Goal: Task Accomplishment & Management: Use online tool/utility

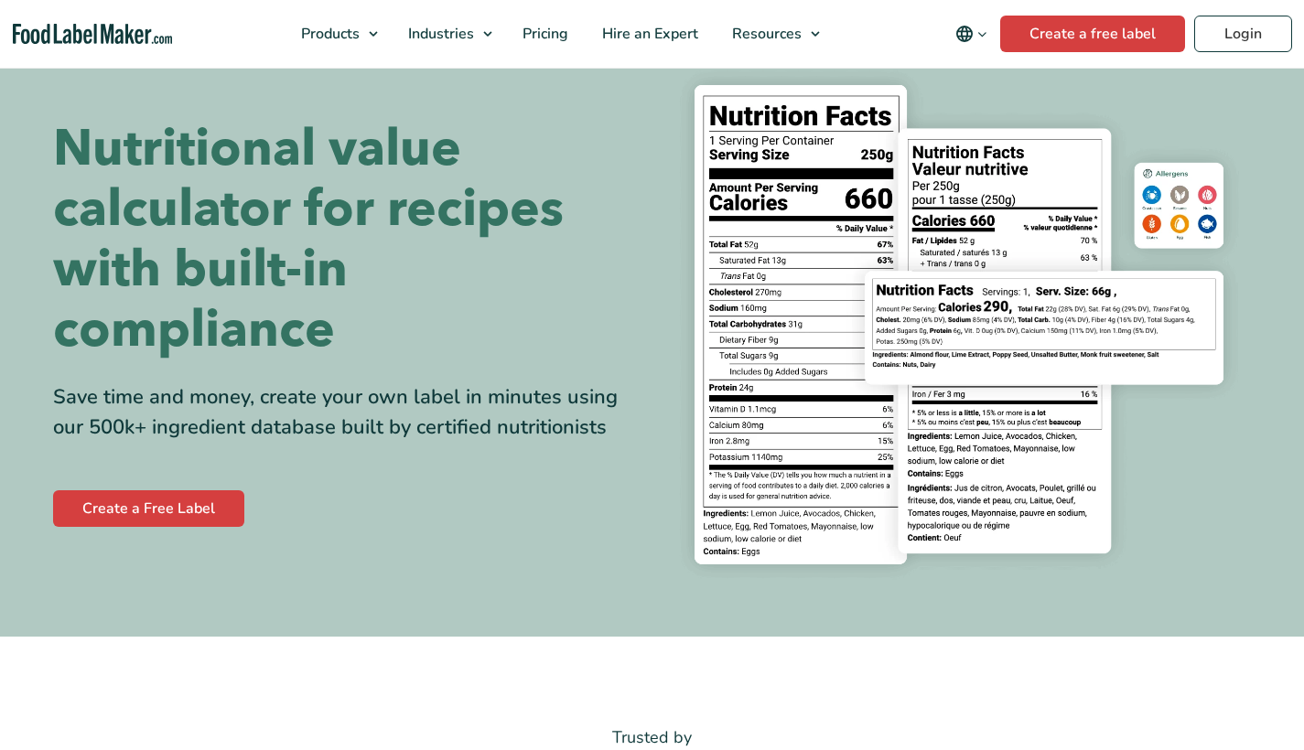
scroll to position [111, 0]
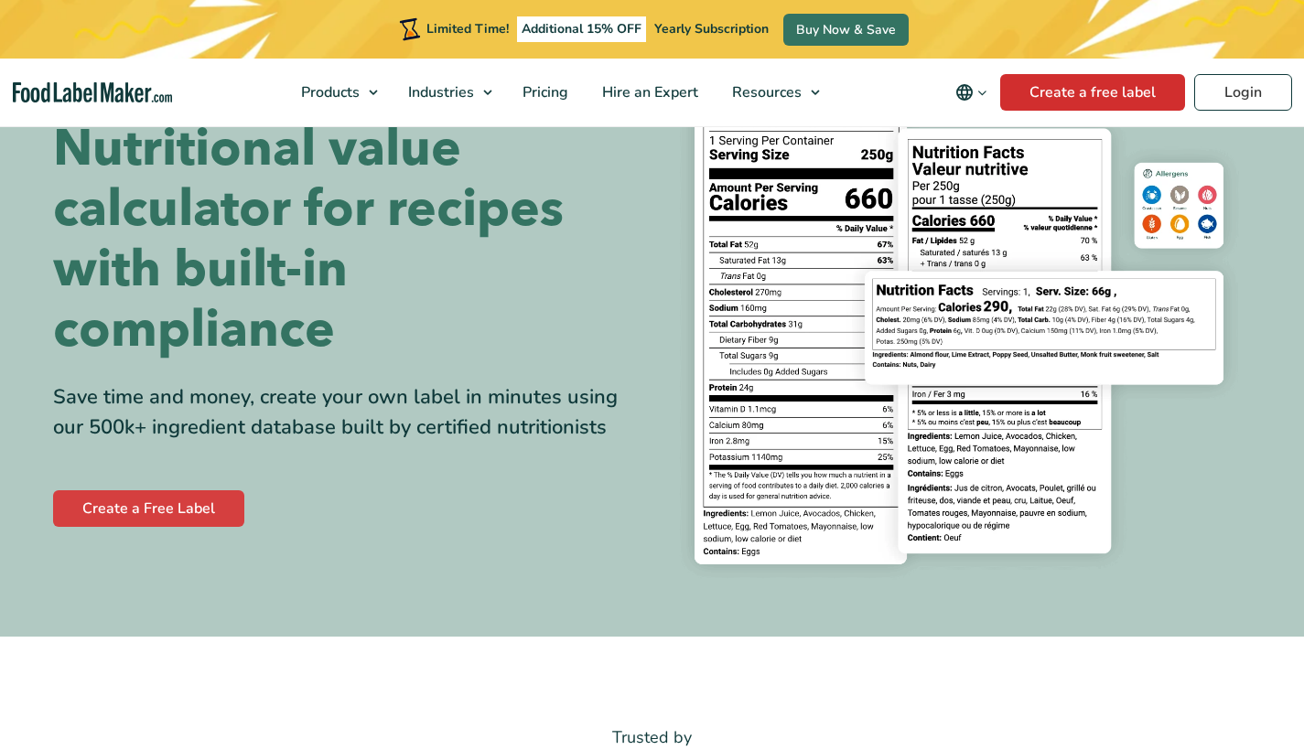
click at [1131, 89] on link "Create a free label" at bounding box center [1092, 92] width 185 height 37
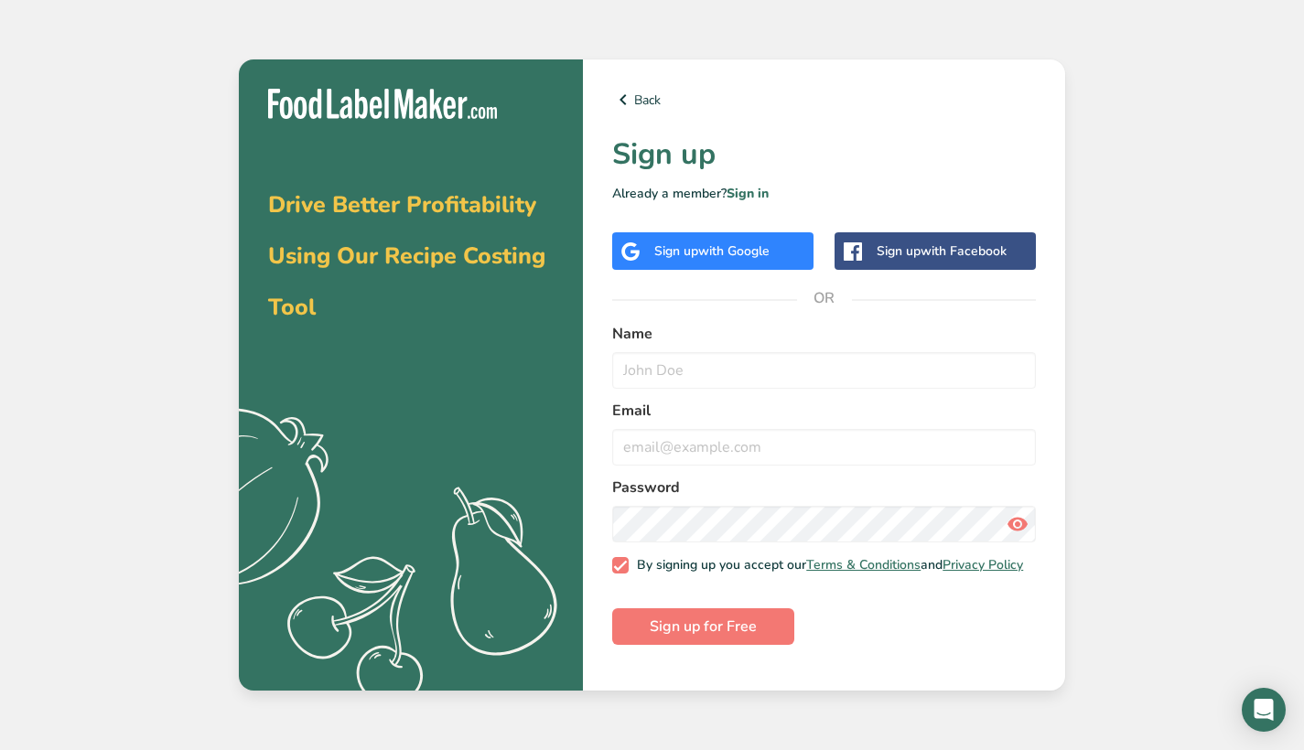
click at [723, 255] on span "with Google" at bounding box center [733, 251] width 71 height 17
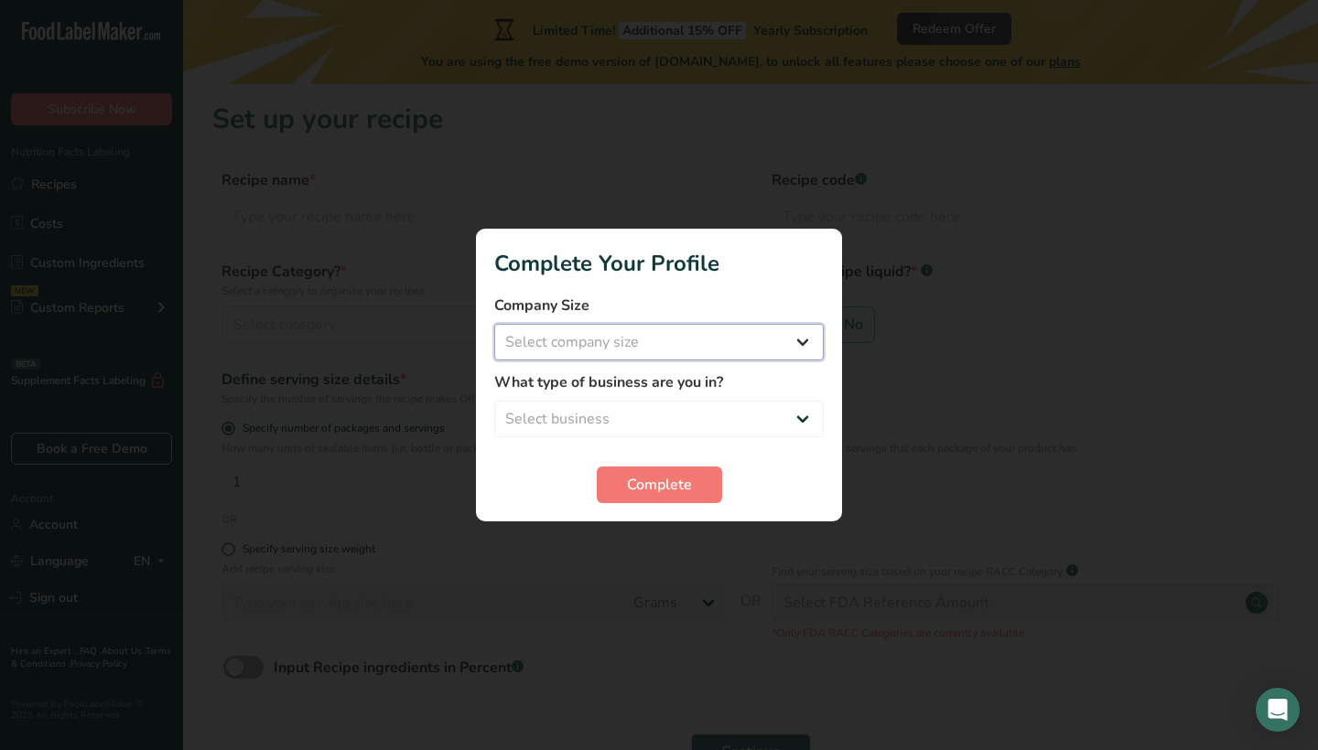
select select "1"
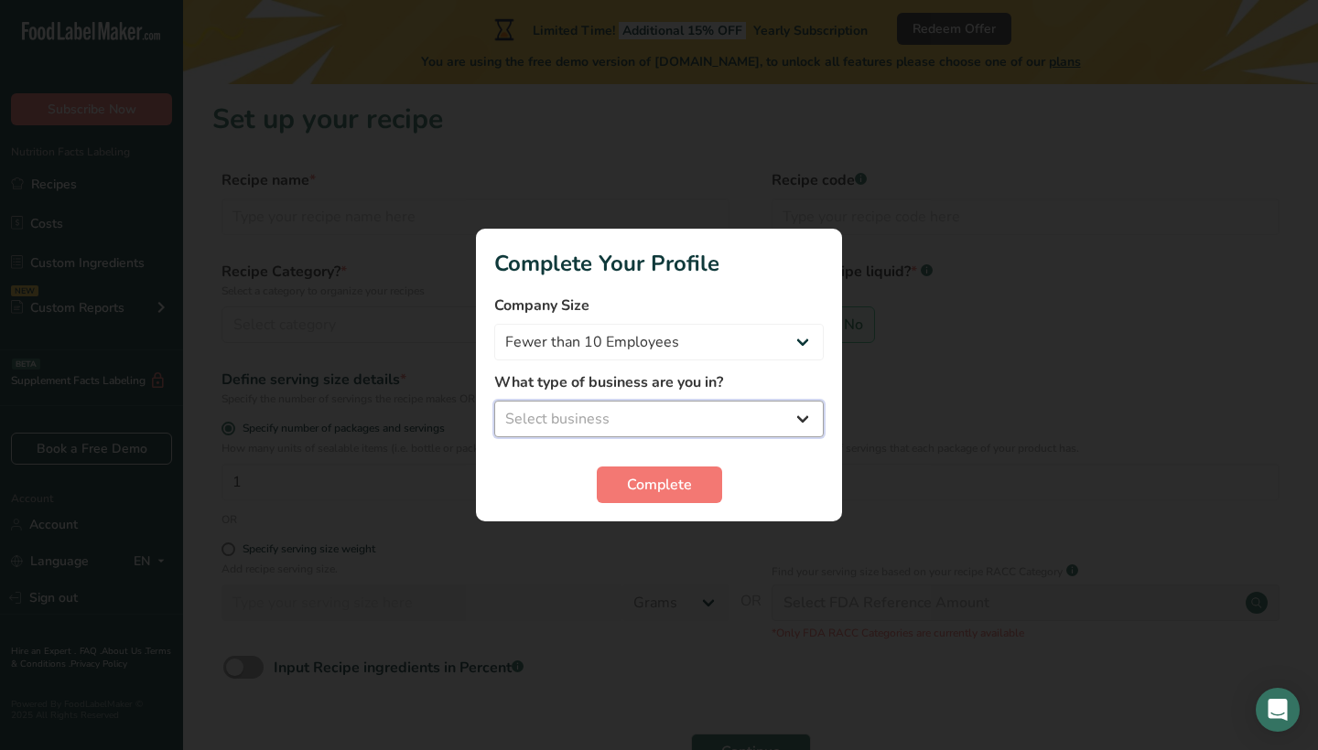
select select "2"
click at [659, 496] on button "Complete" at bounding box center [659, 485] width 125 height 37
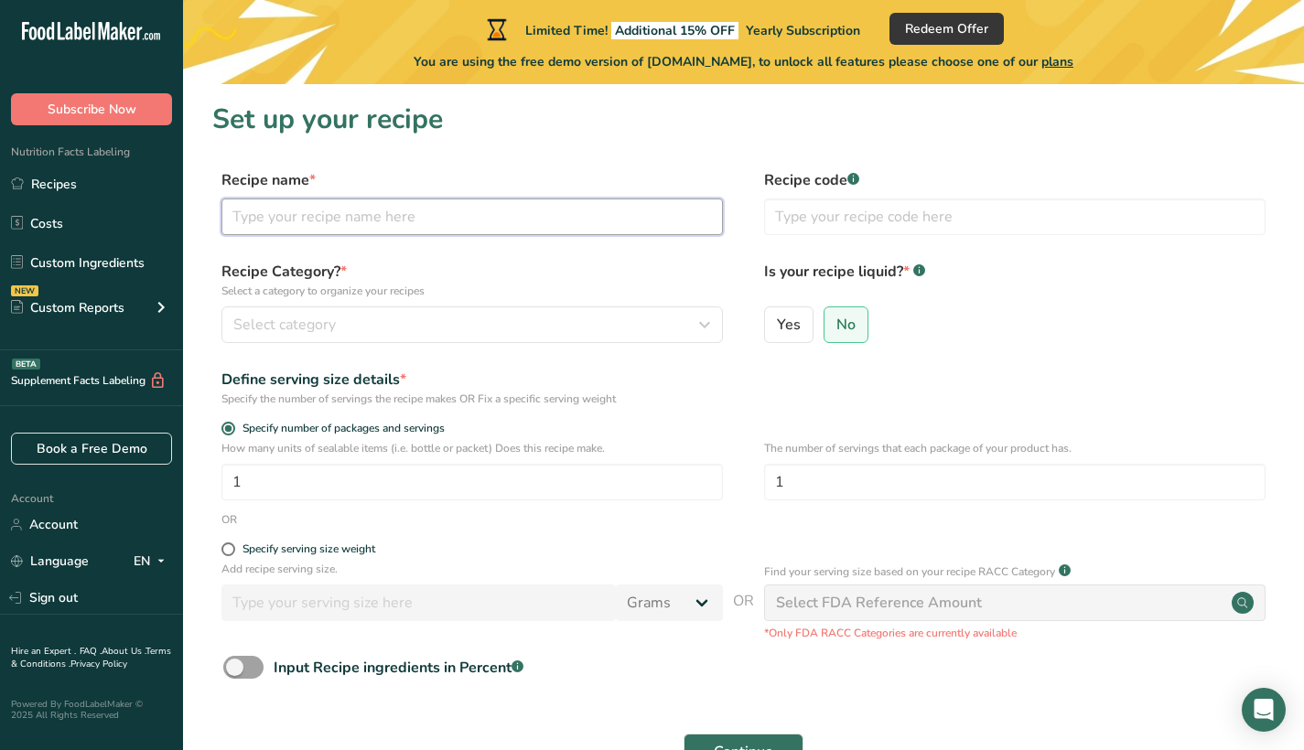
click at [382, 209] on input "text" at bounding box center [472, 217] width 502 height 37
type input "butter chicken"
click at [707, 332] on icon "button" at bounding box center [705, 324] width 22 height 33
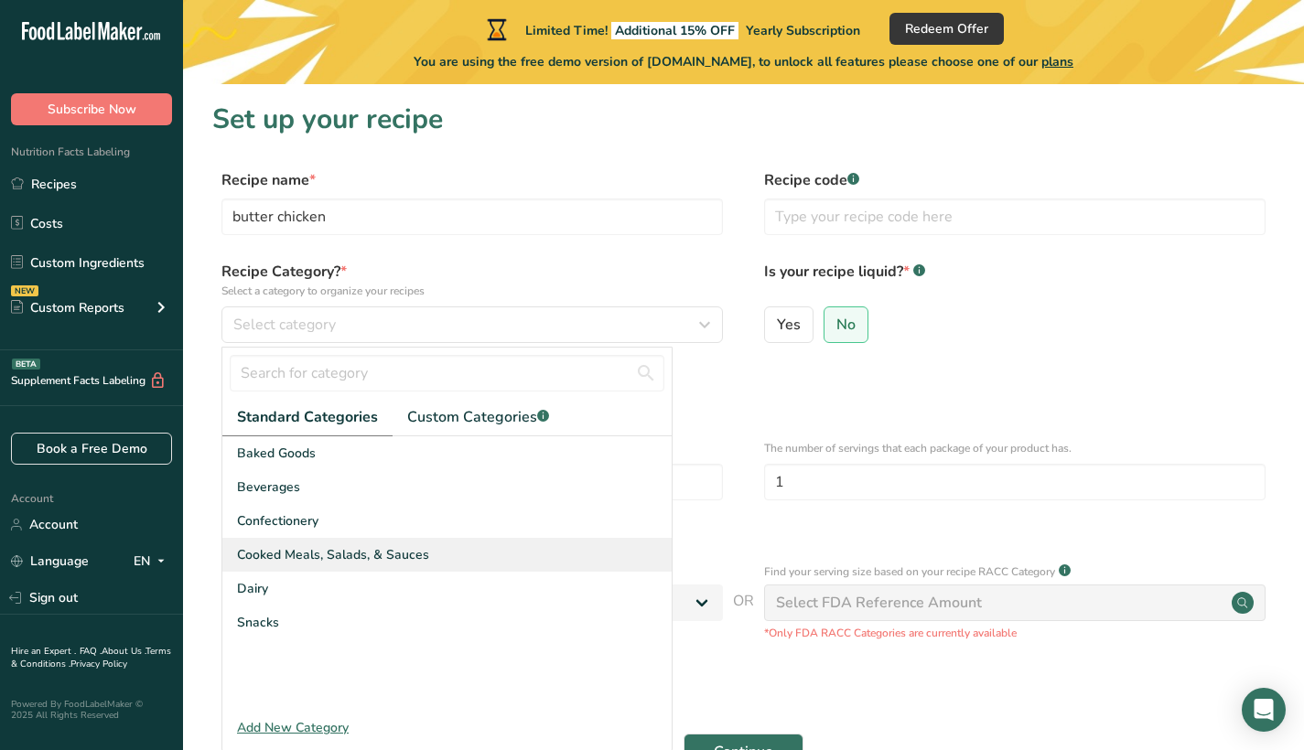
click at [306, 552] on span "Cooked Meals, Salads, & Sauces" at bounding box center [333, 554] width 192 height 19
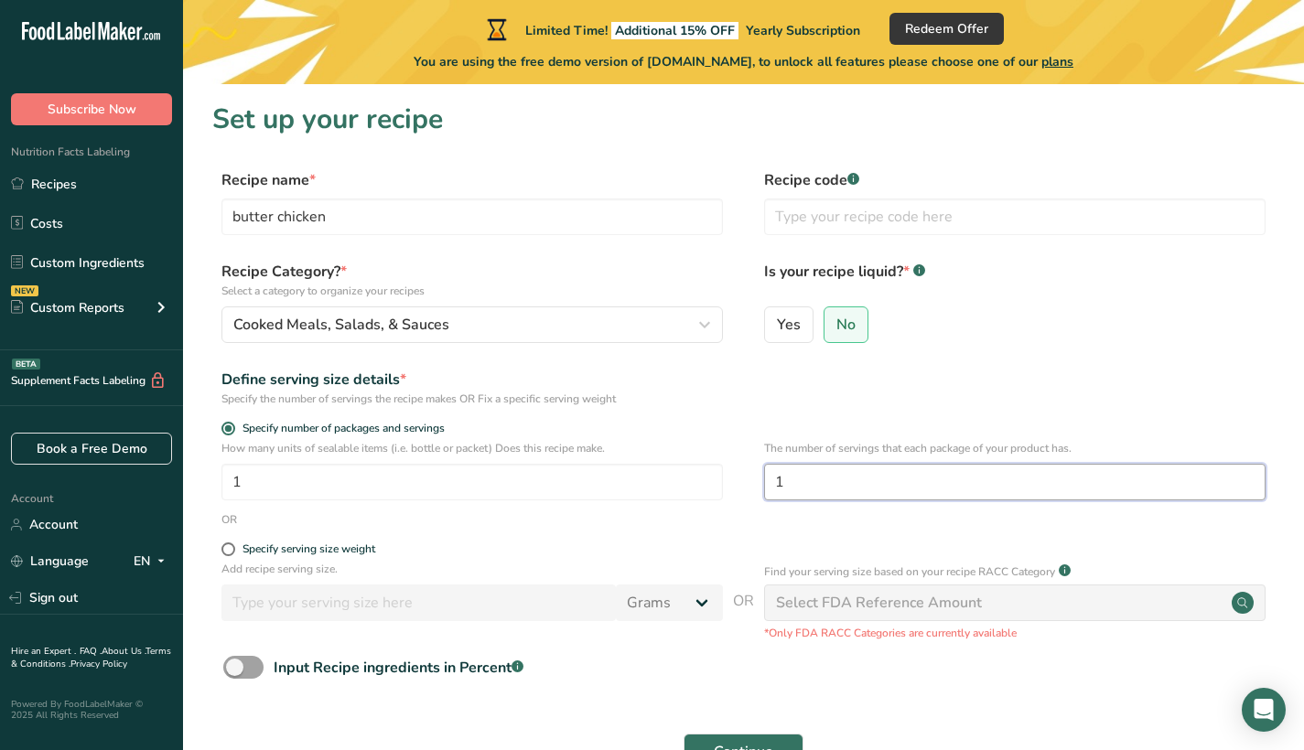
click at [807, 480] on input "1" at bounding box center [1015, 482] width 502 height 37
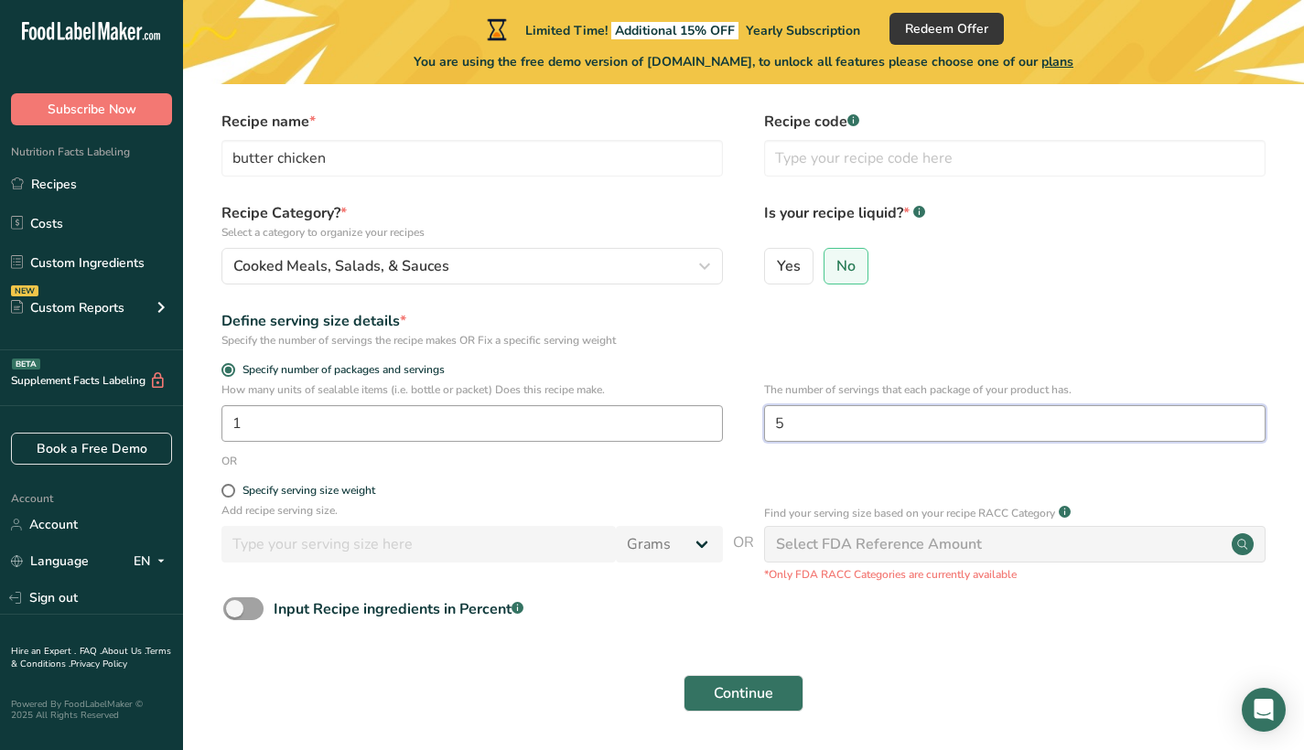
scroll to position [60, 0]
type input "5"
click at [222, 486] on span at bounding box center [228, 489] width 14 height 14
click at [222, 486] on input "Specify serving size weight" at bounding box center [227, 489] width 12 height 12
radio input "true"
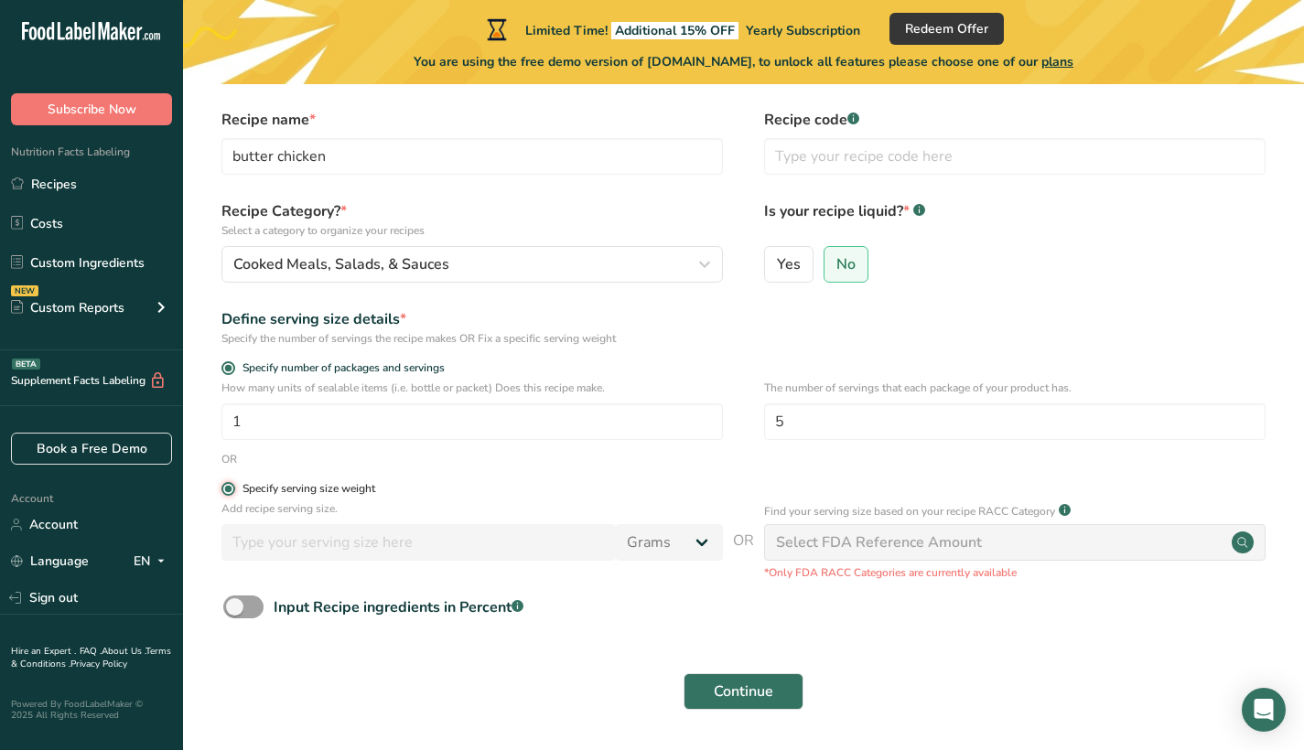
radio input "false"
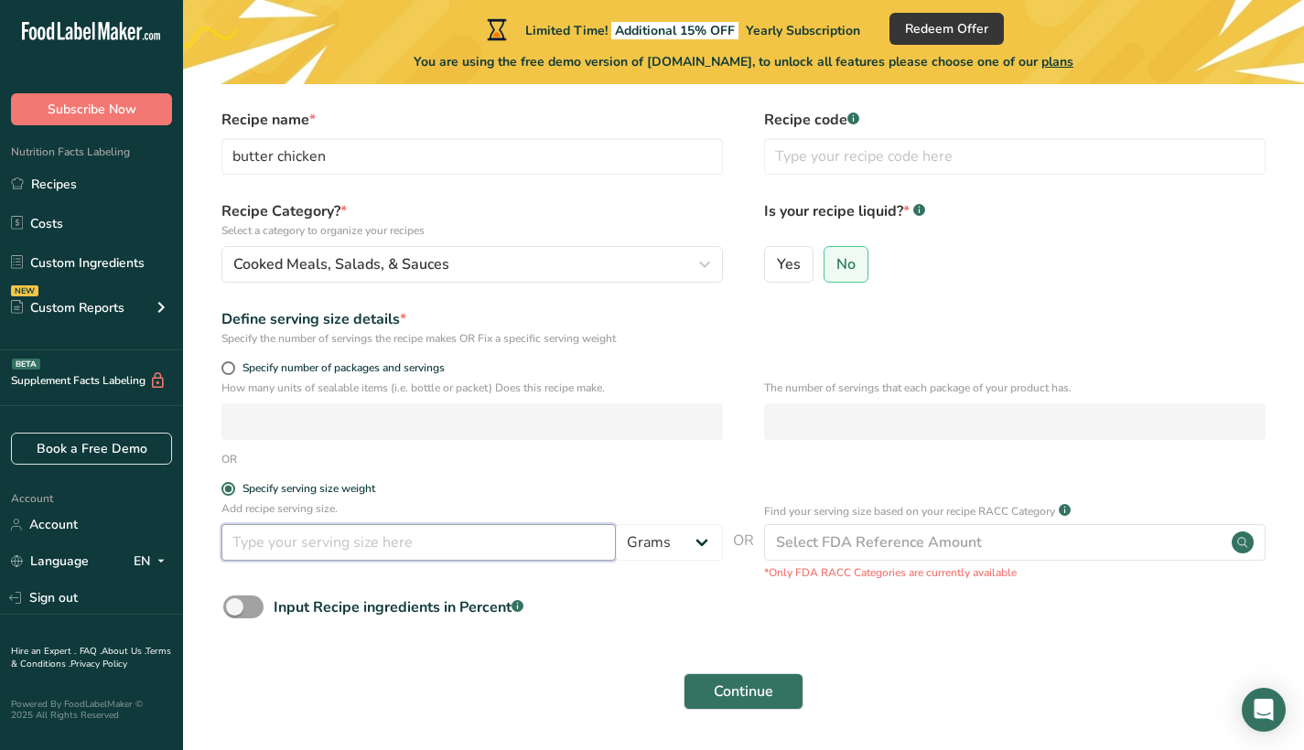
click at [318, 551] on input "number" at bounding box center [418, 542] width 394 height 37
type input "200"
click at [757, 689] on span "Continue" at bounding box center [743, 692] width 59 height 22
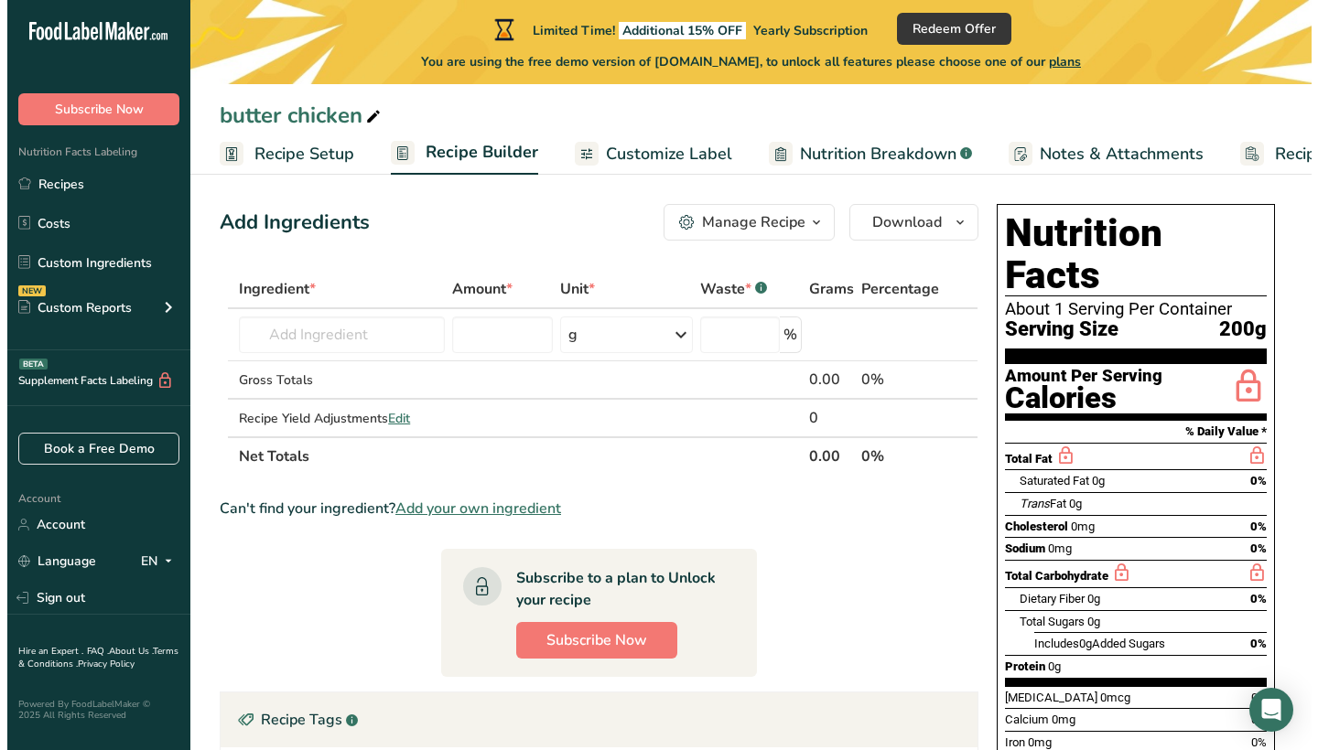
scroll to position [2, 0]
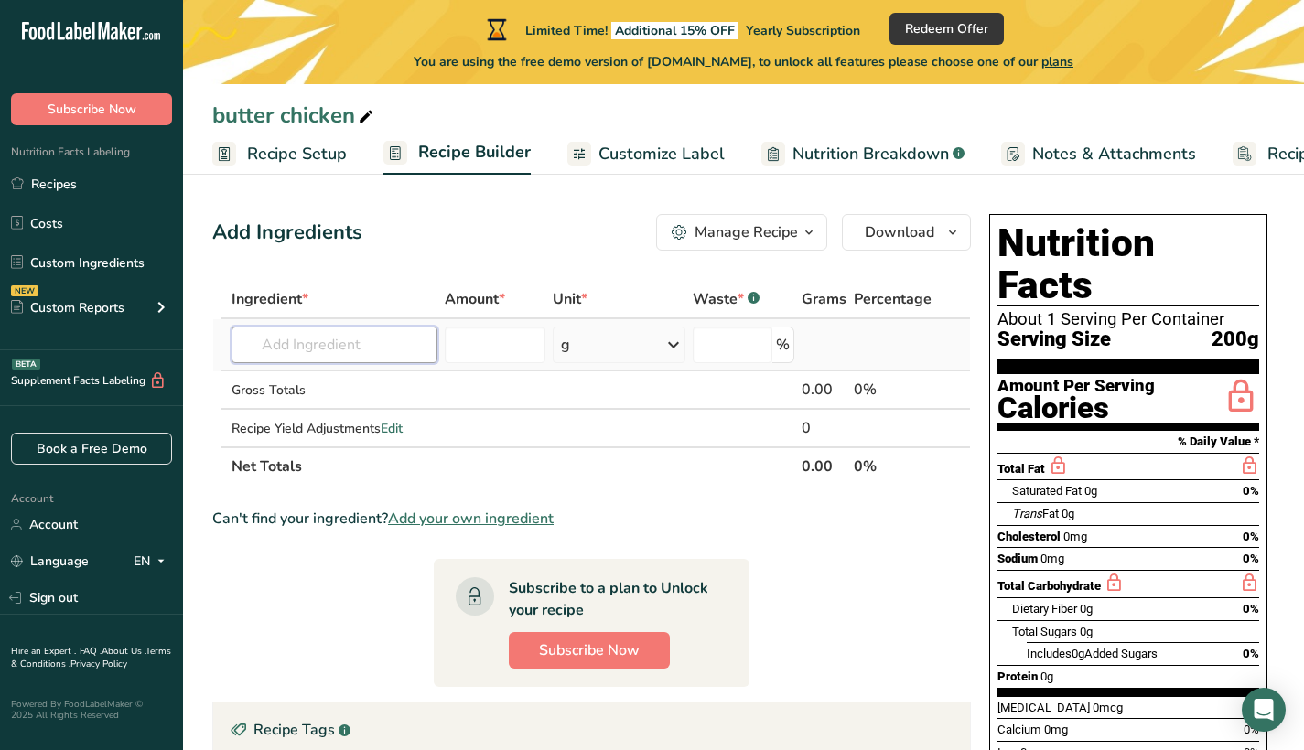
click at [306, 349] on input "text" at bounding box center [335, 345] width 206 height 37
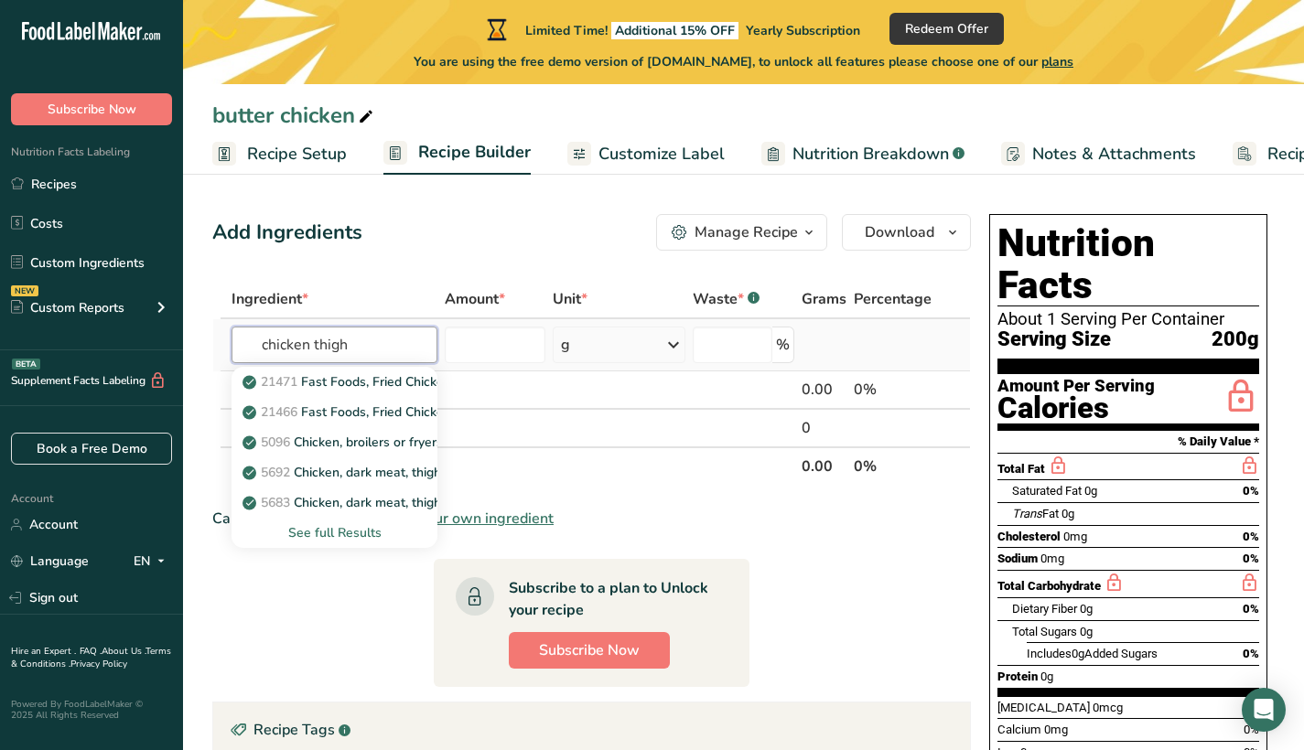
type input "chicken thigh"
click at [321, 530] on div "See full Results" at bounding box center [334, 532] width 177 height 19
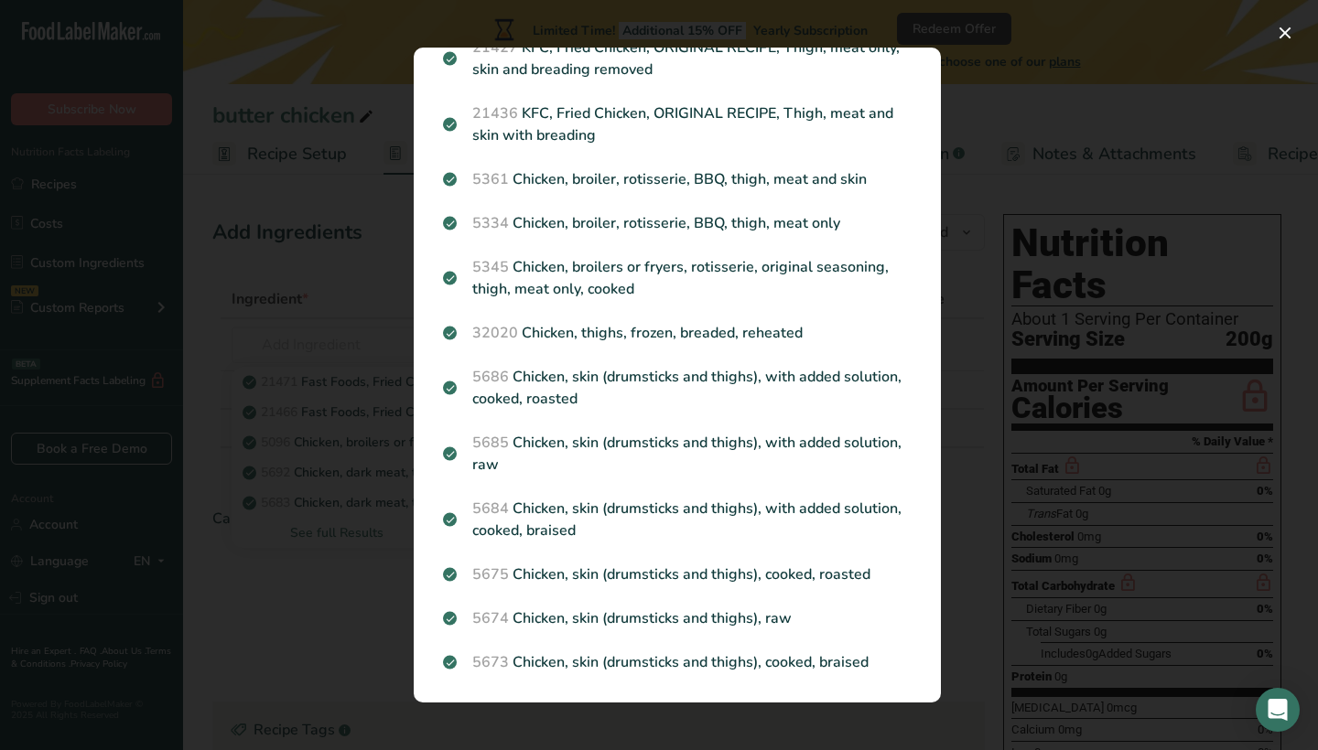
scroll to position [1614, 0]
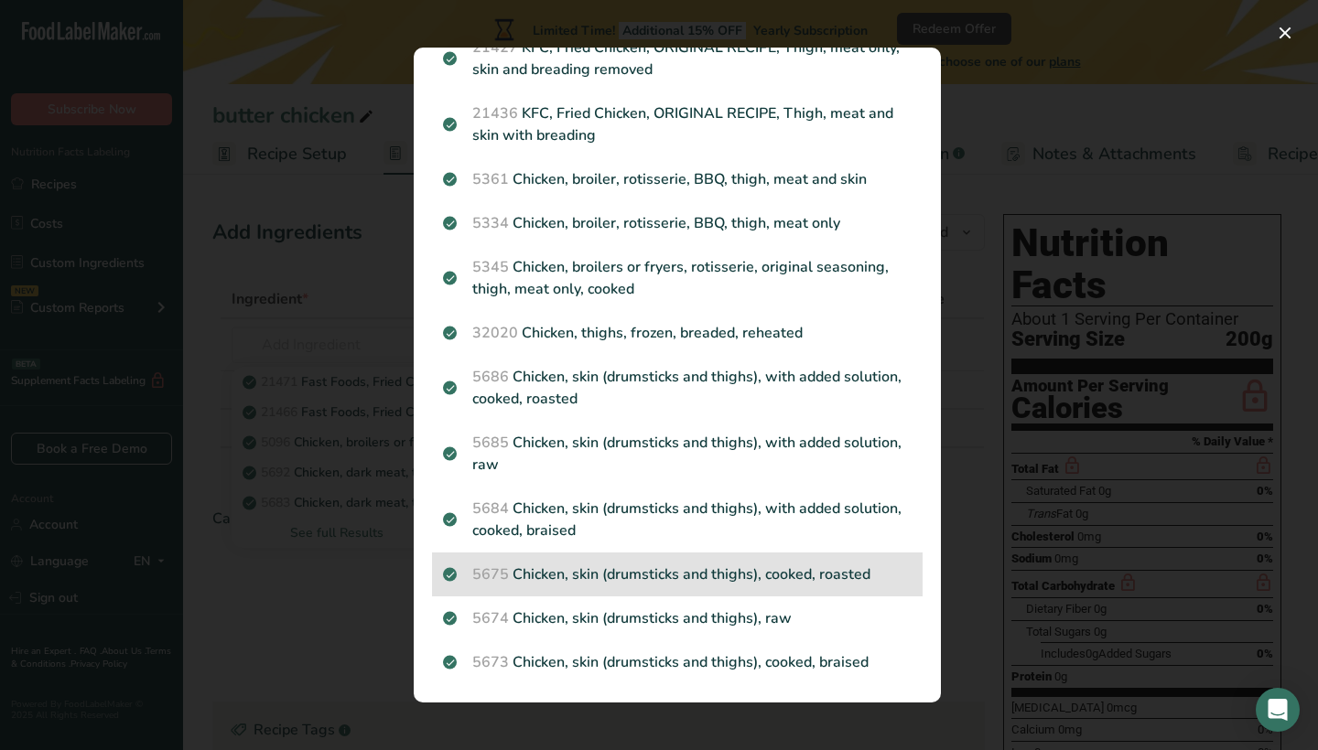
click at [785, 576] on p "5675 Chicken, skin (drumsticks and thighs), cooked, roasted" at bounding box center [677, 575] width 469 height 22
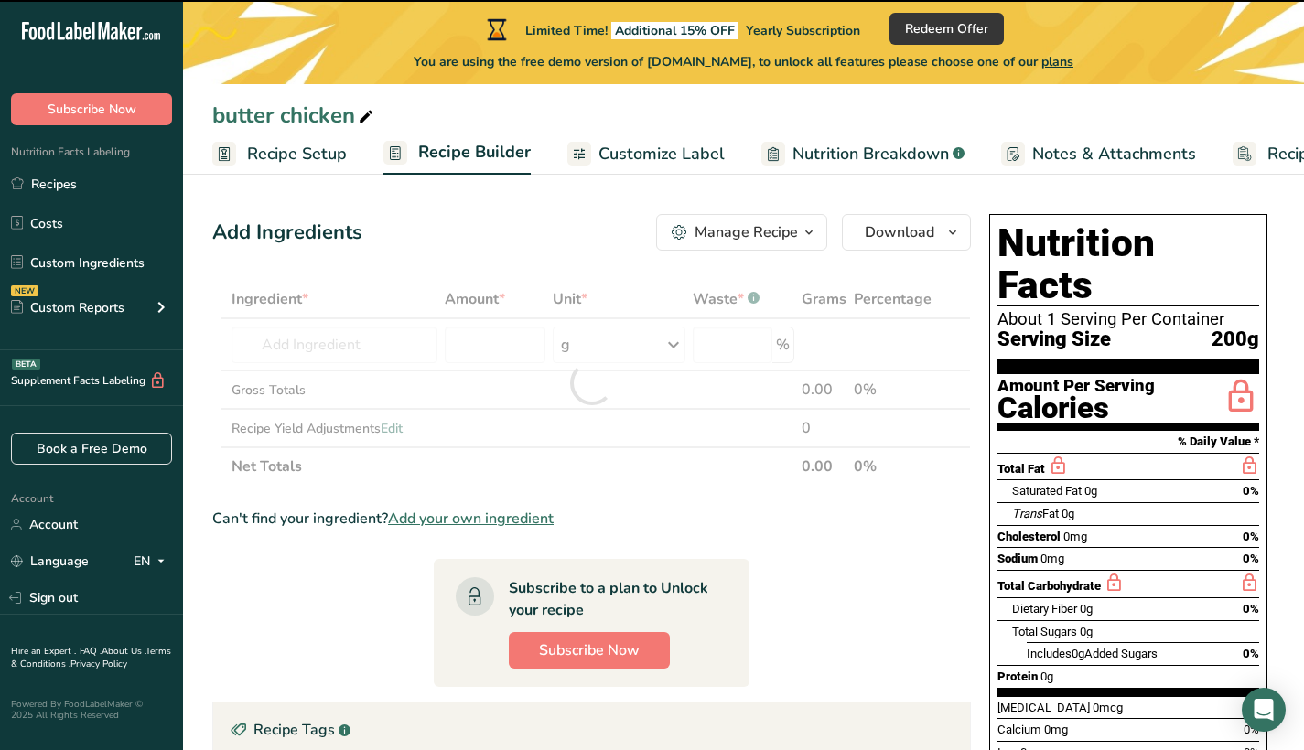
type input "0"
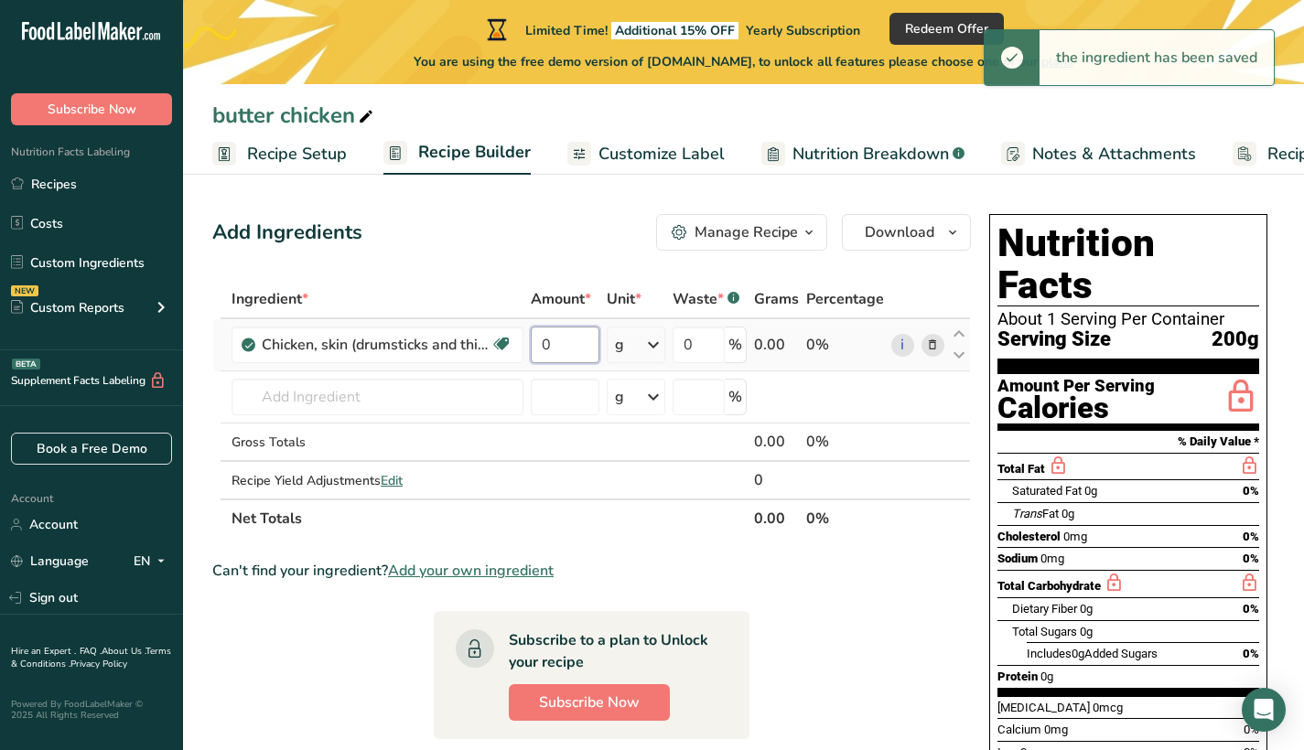
click at [586, 340] on input "0" at bounding box center [565, 345] width 69 height 37
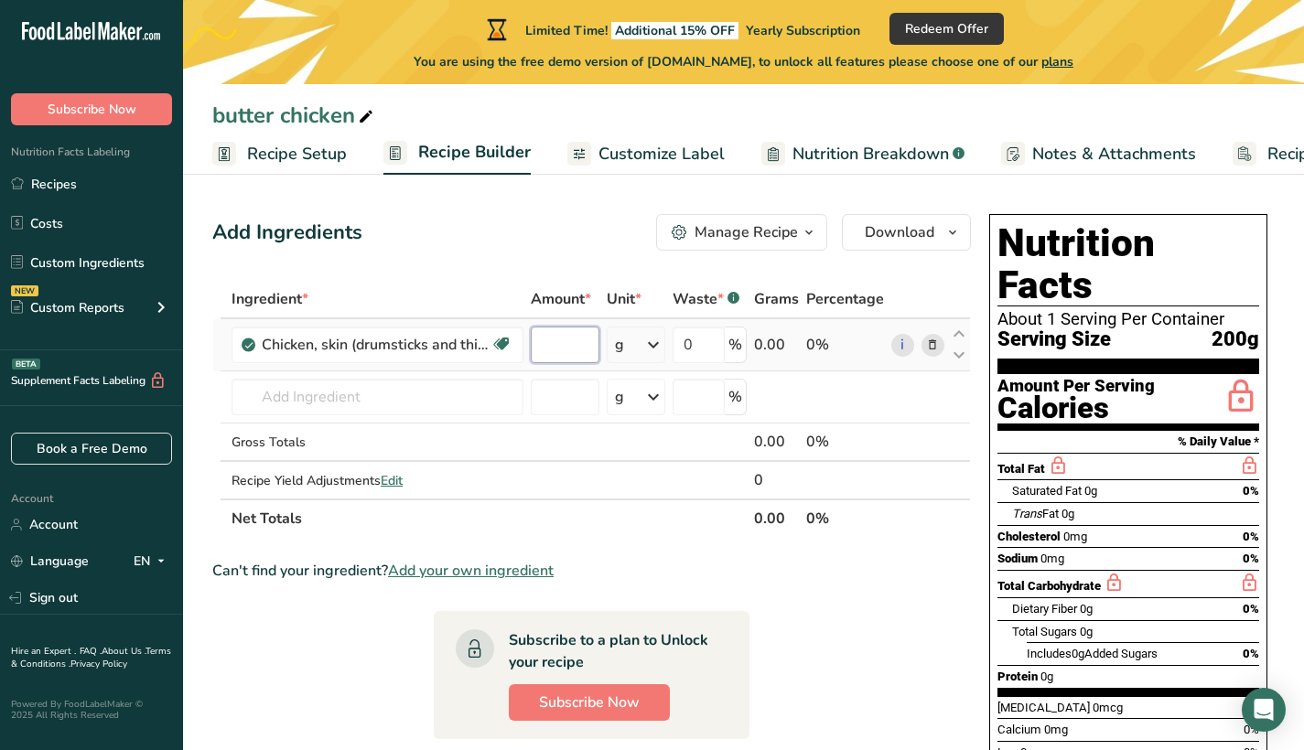
type input "6"
type input "500"
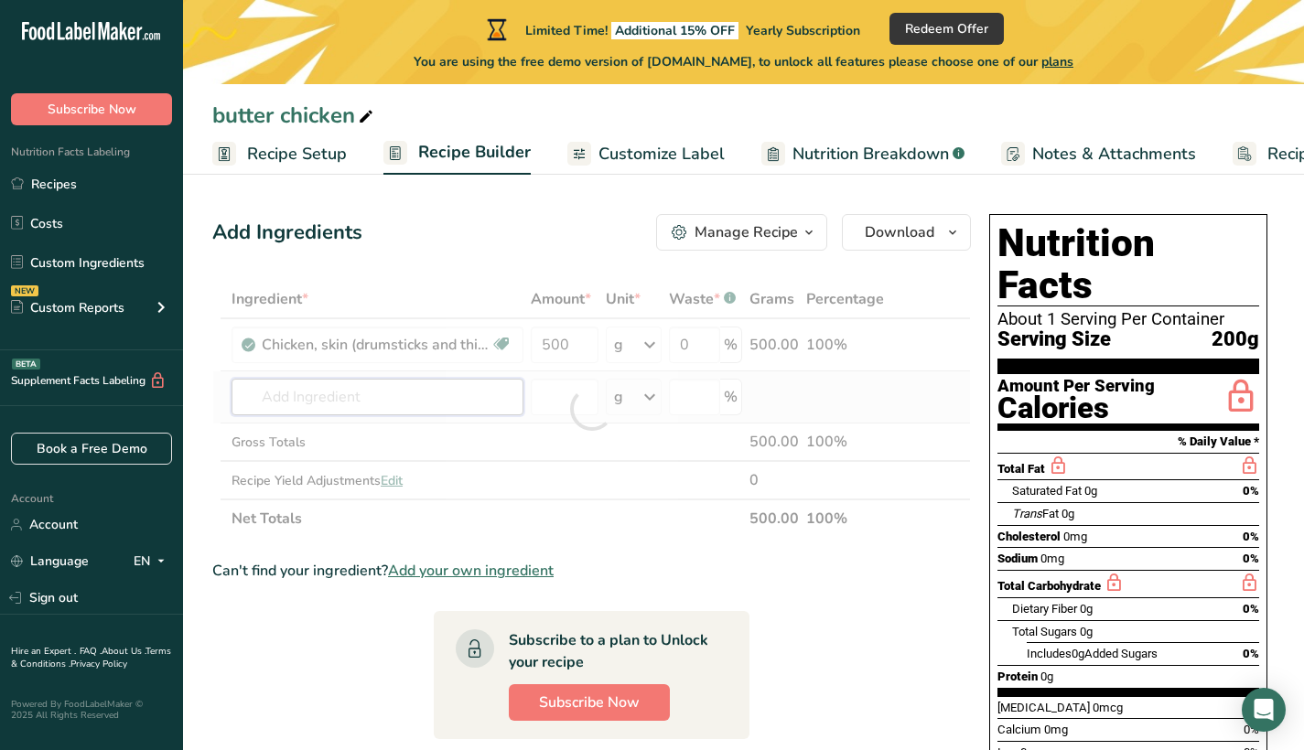
click at [390, 405] on div "Ingredient * Amount * Unit * Waste * .a-a{fill:#347362;}.b-a{fill:#fff;} Grams …" at bounding box center [591, 409] width 759 height 258
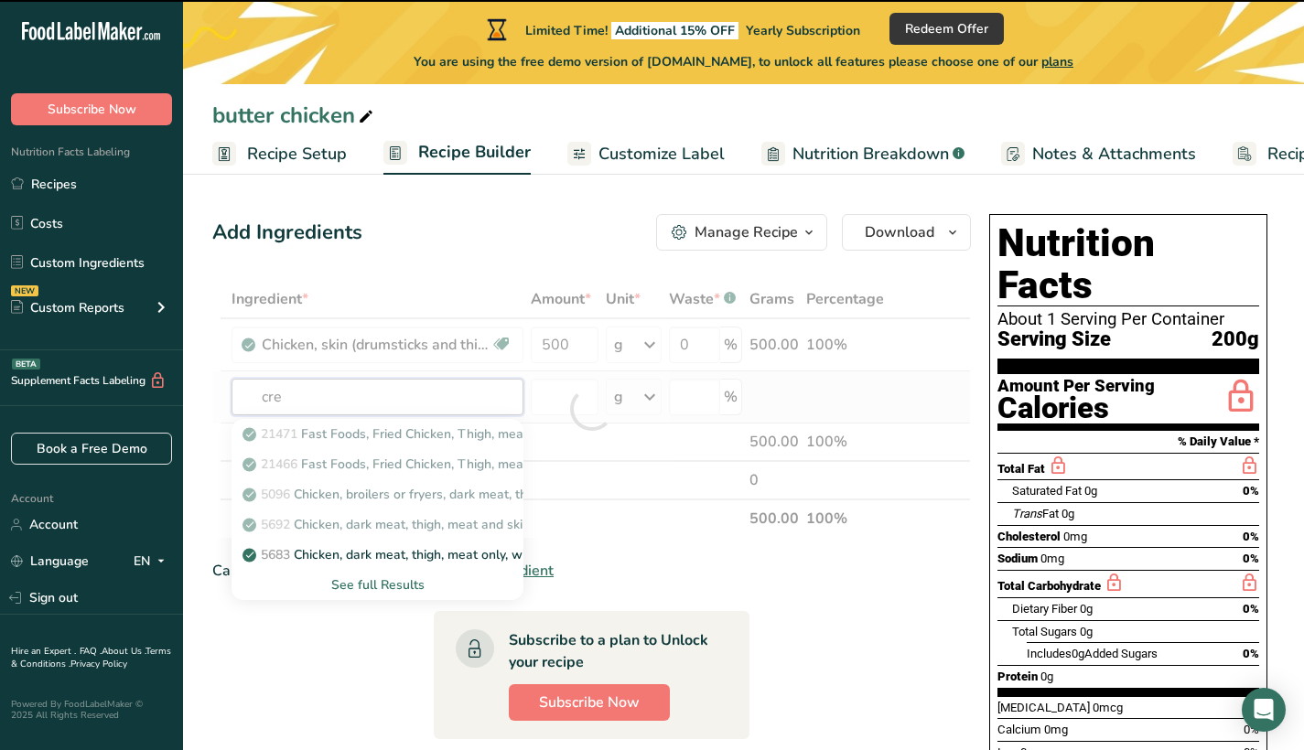
type input "crea"
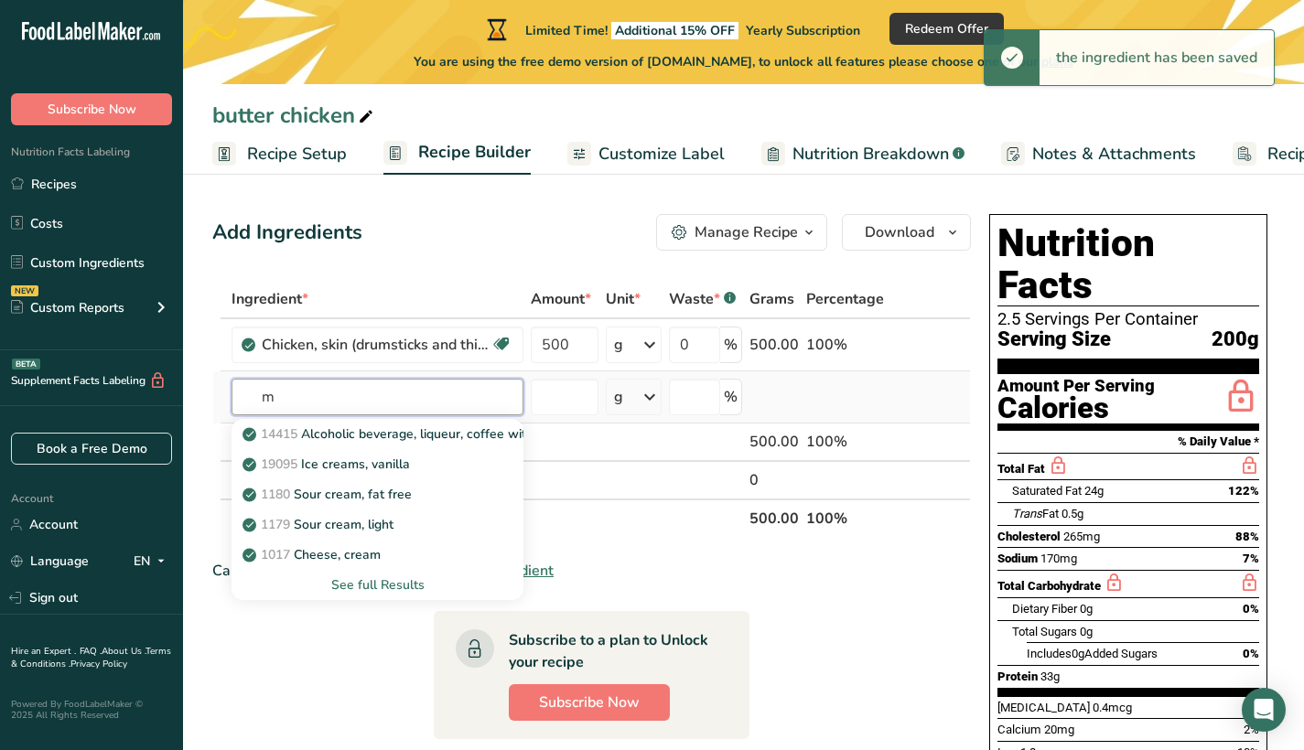
type input "m"
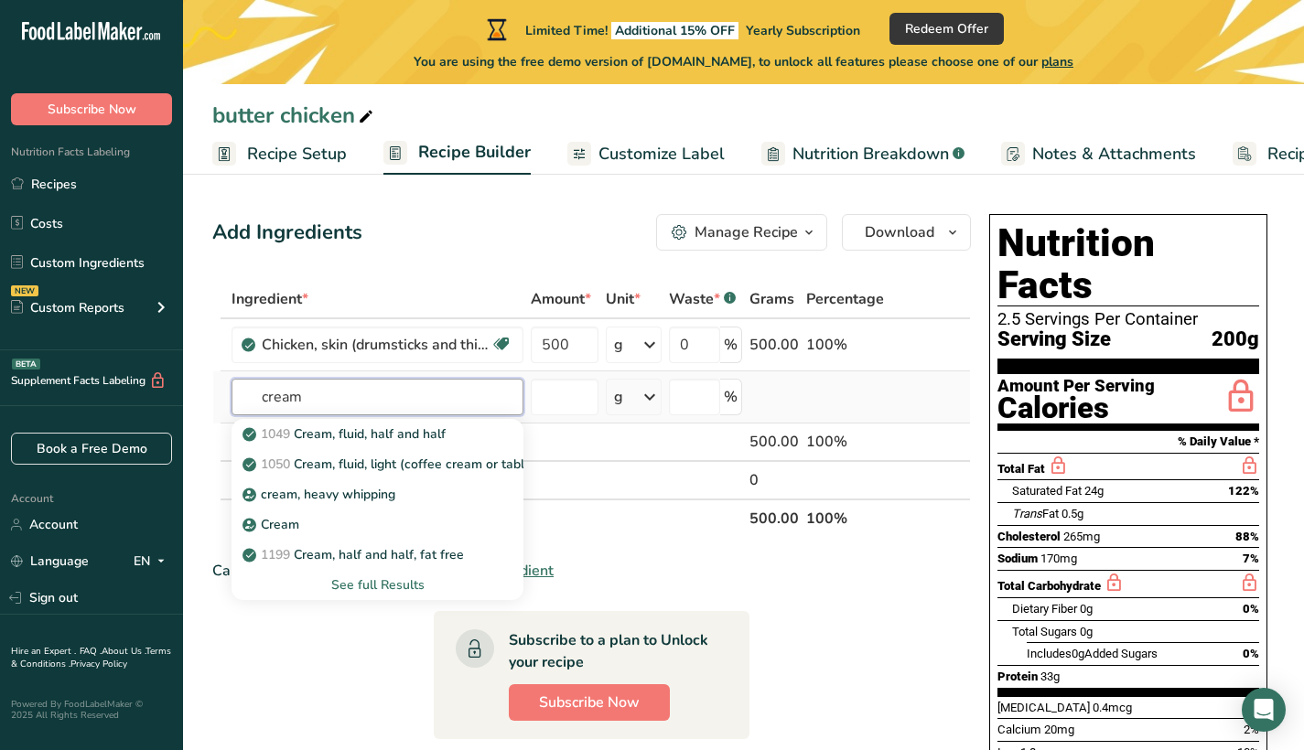
type input "cream"
click at [397, 587] on div "See full Results" at bounding box center [377, 585] width 263 height 19
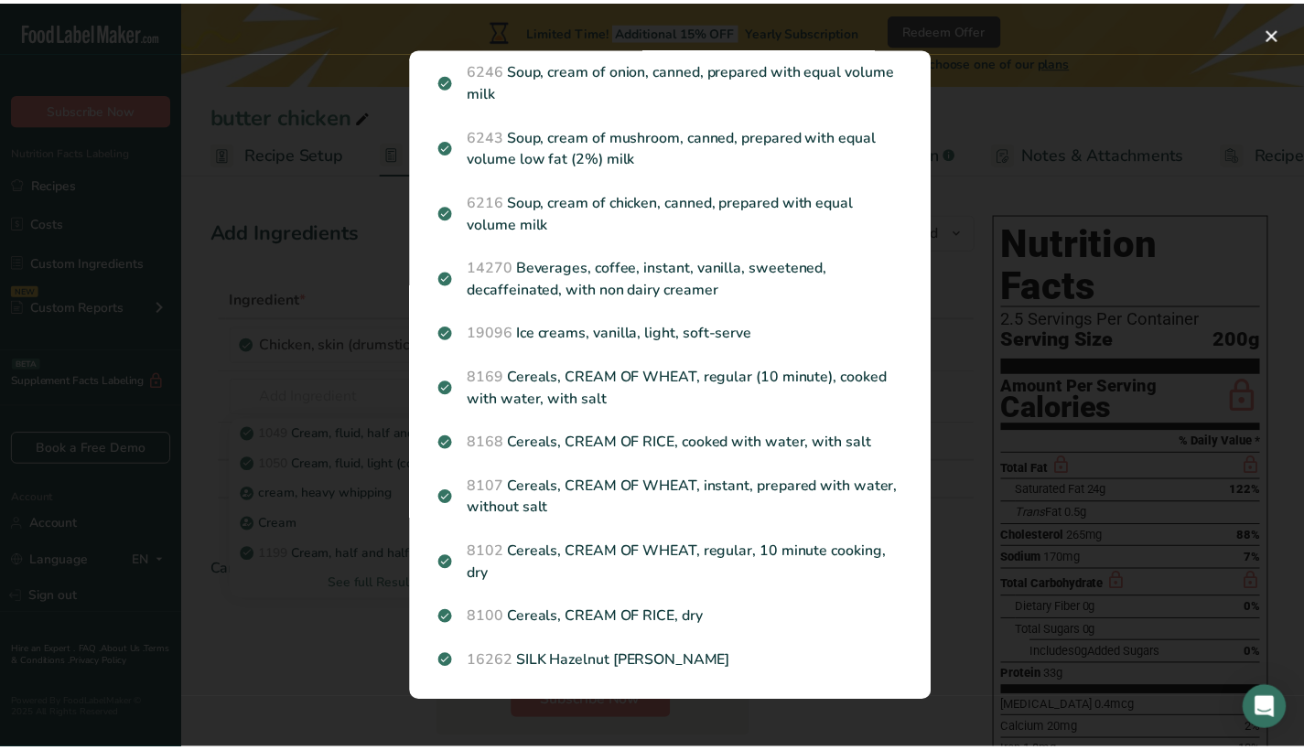
scroll to position [1900, 0]
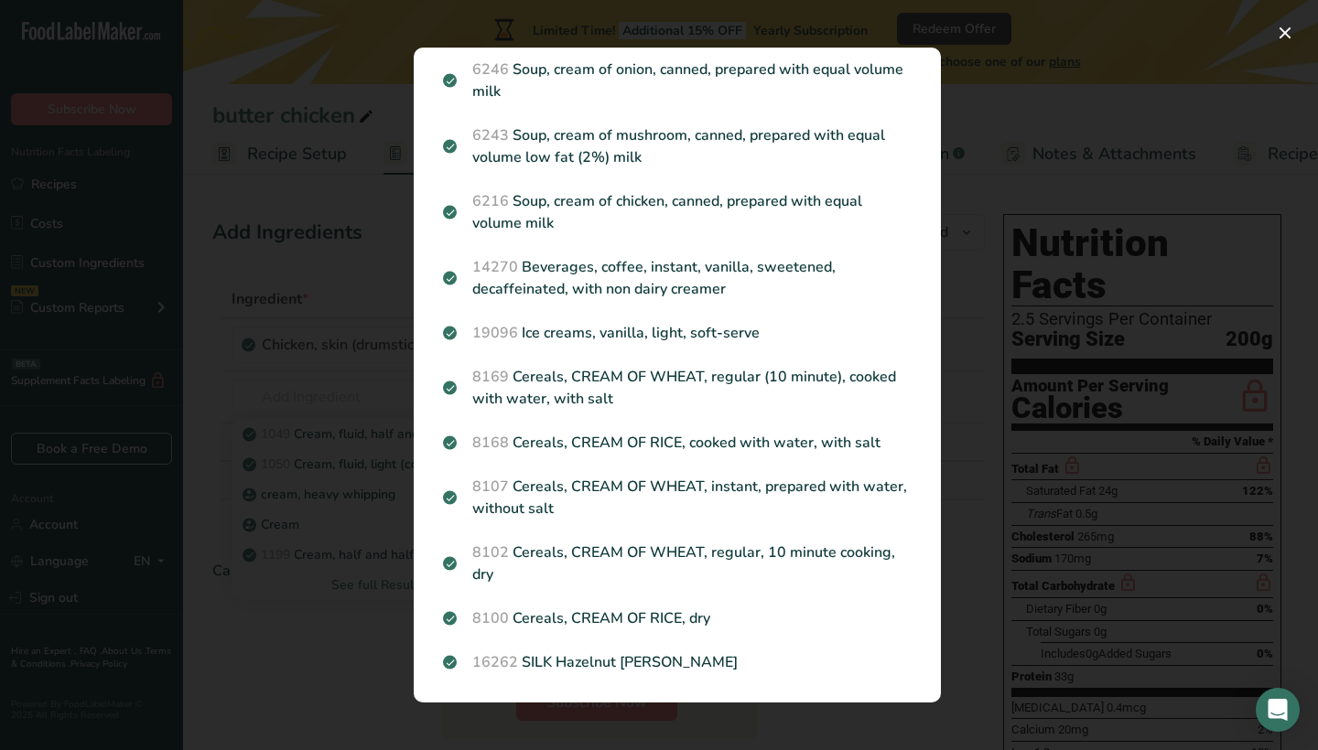
click at [355, 472] on div "Search results modal" at bounding box center [659, 375] width 1318 height 750
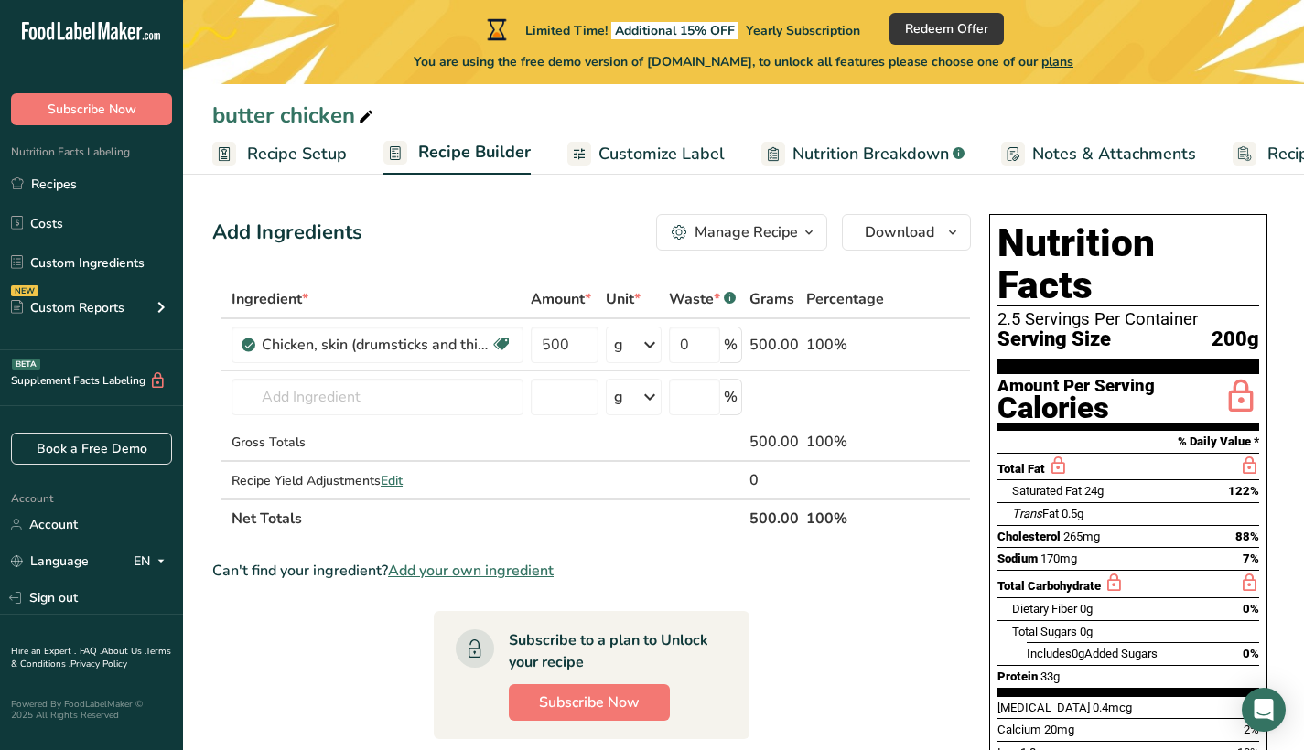
click at [800, 232] on span "button" at bounding box center [809, 232] width 22 height 22
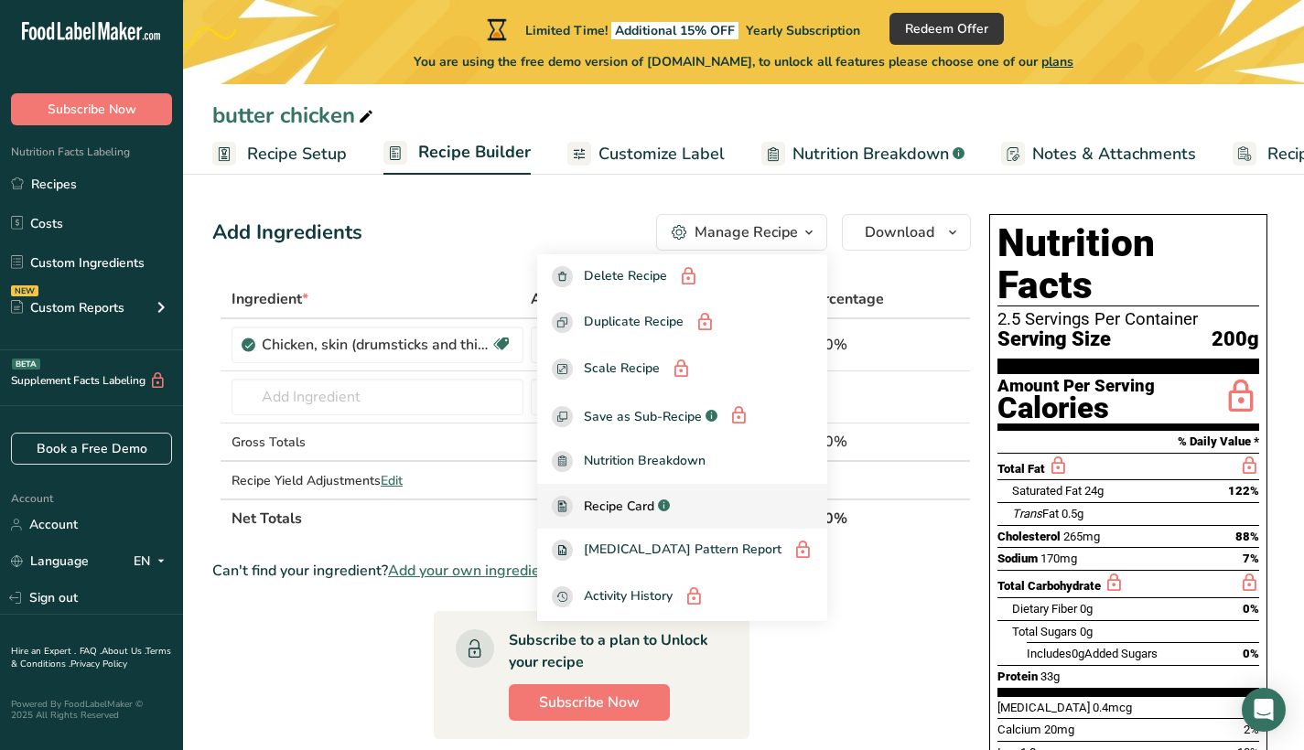
click at [641, 515] on span "Recipe Card" at bounding box center [619, 506] width 70 height 19
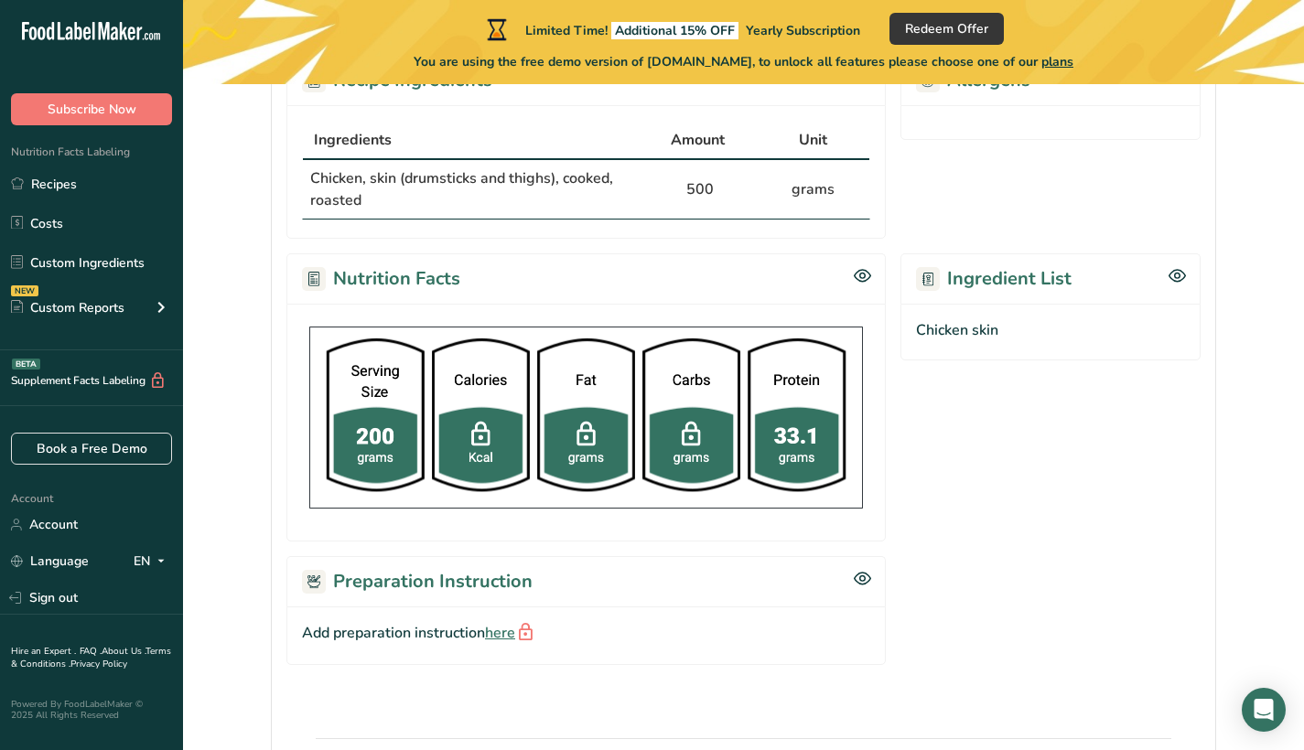
scroll to position [379, 0]
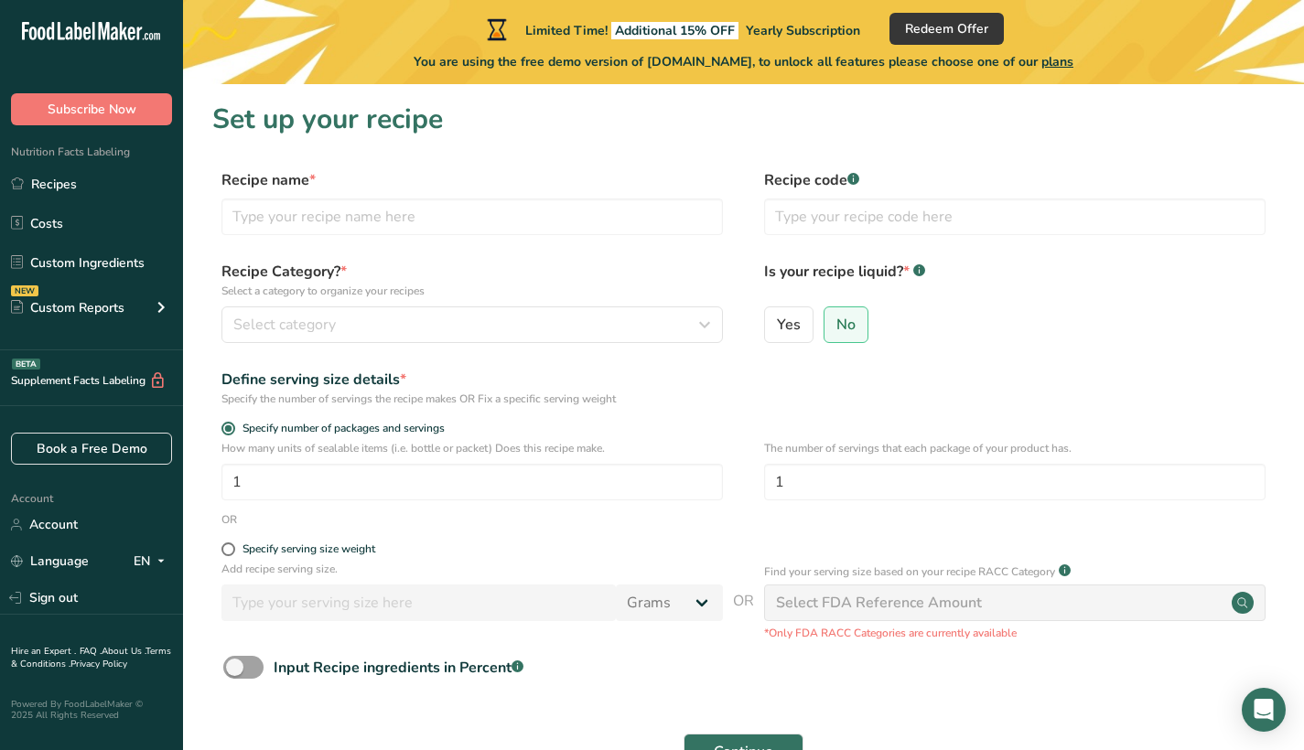
scroll to position [60, 0]
